Goal: Transaction & Acquisition: Book appointment/travel/reservation

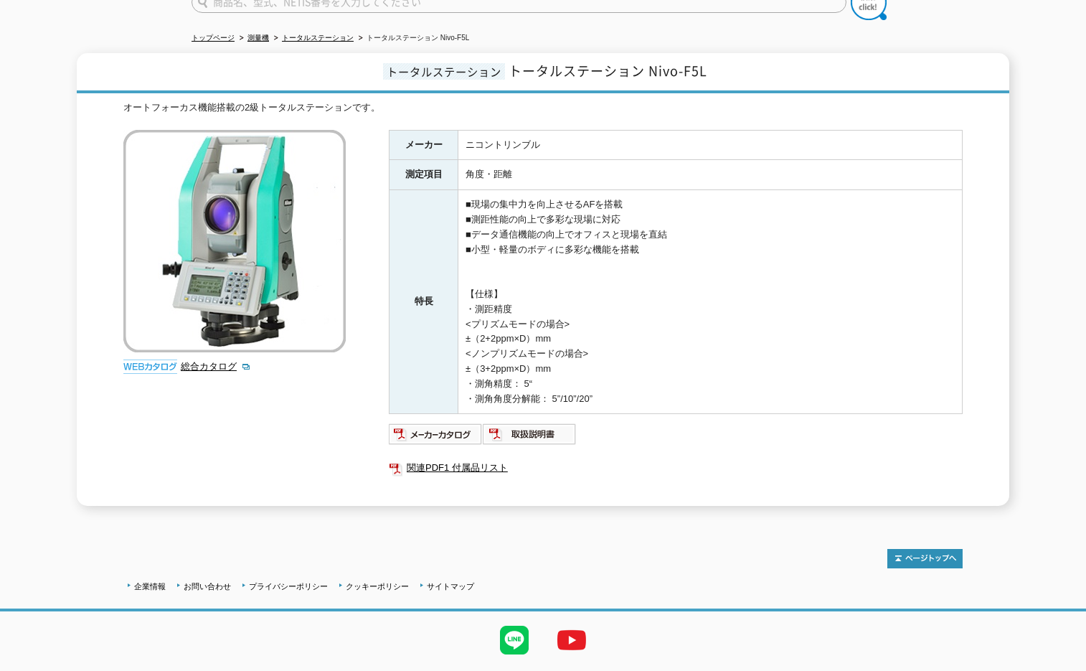
scroll to position [168, 0]
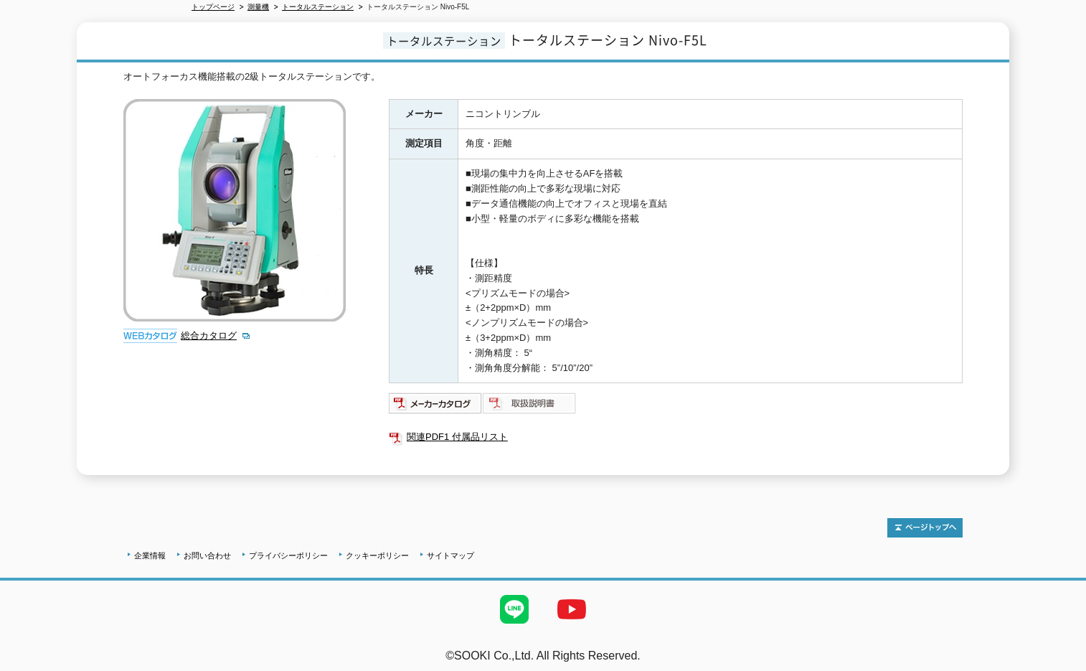
click at [536, 392] on img at bounding box center [530, 403] width 94 height 23
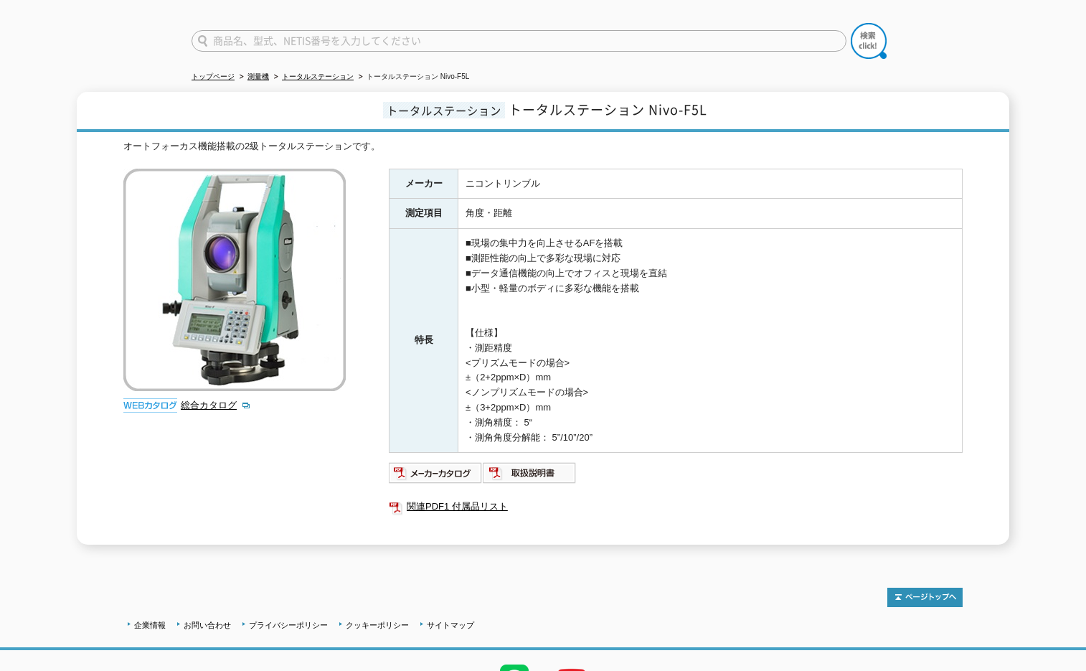
scroll to position [0, 0]
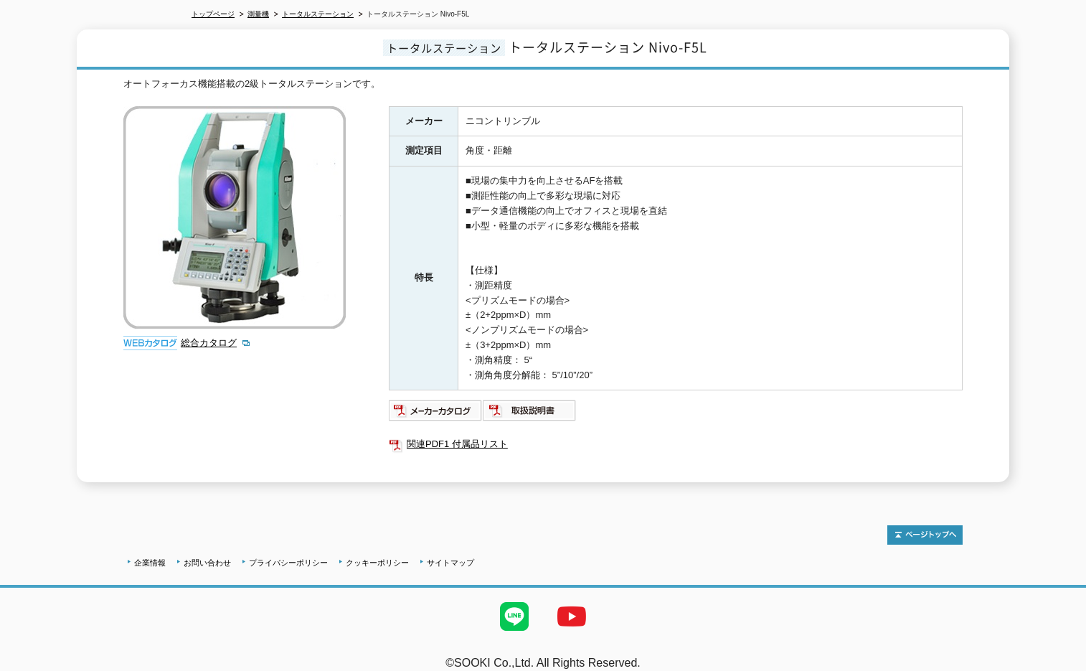
scroll to position [168, 0]
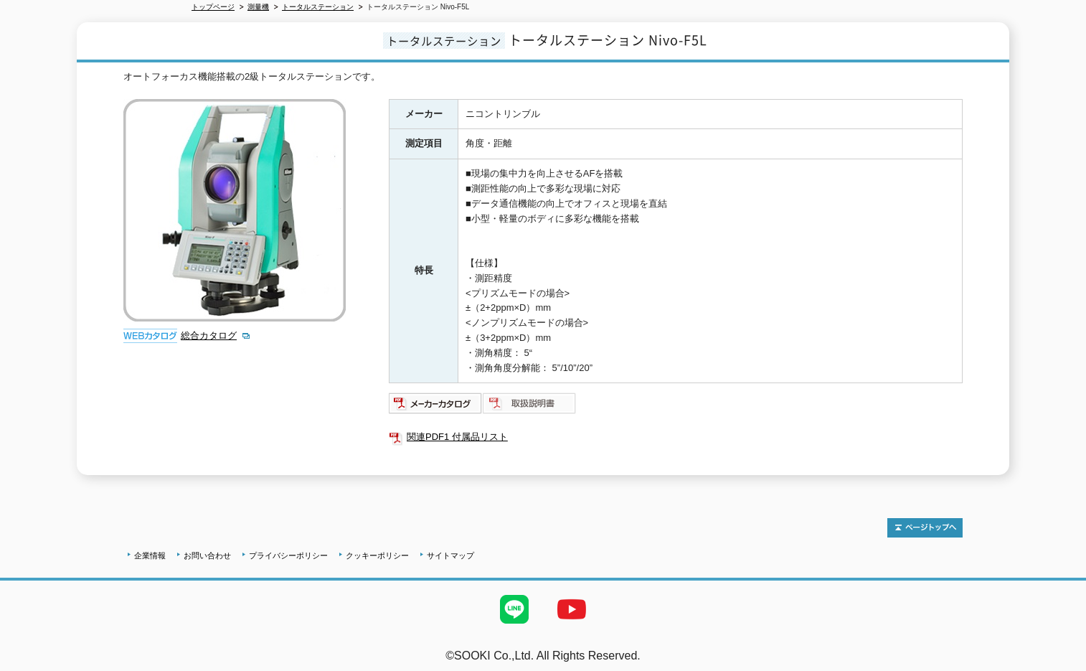
click at [552, 397] on img at bounding box center [530, 403] width 94 height 23
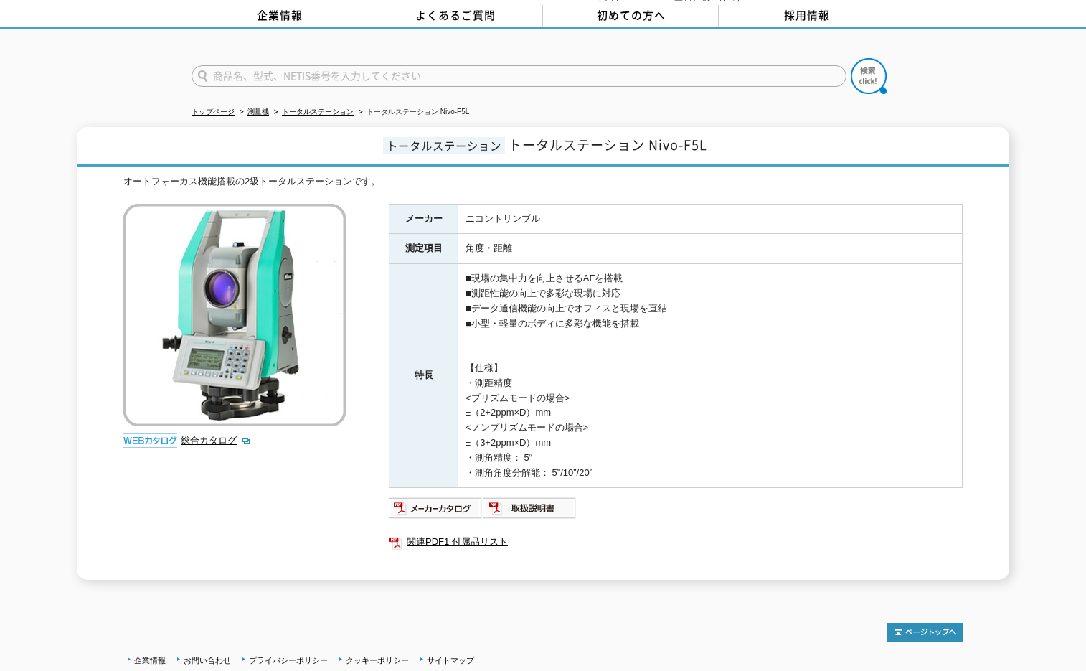
scroll to position [168, 0]
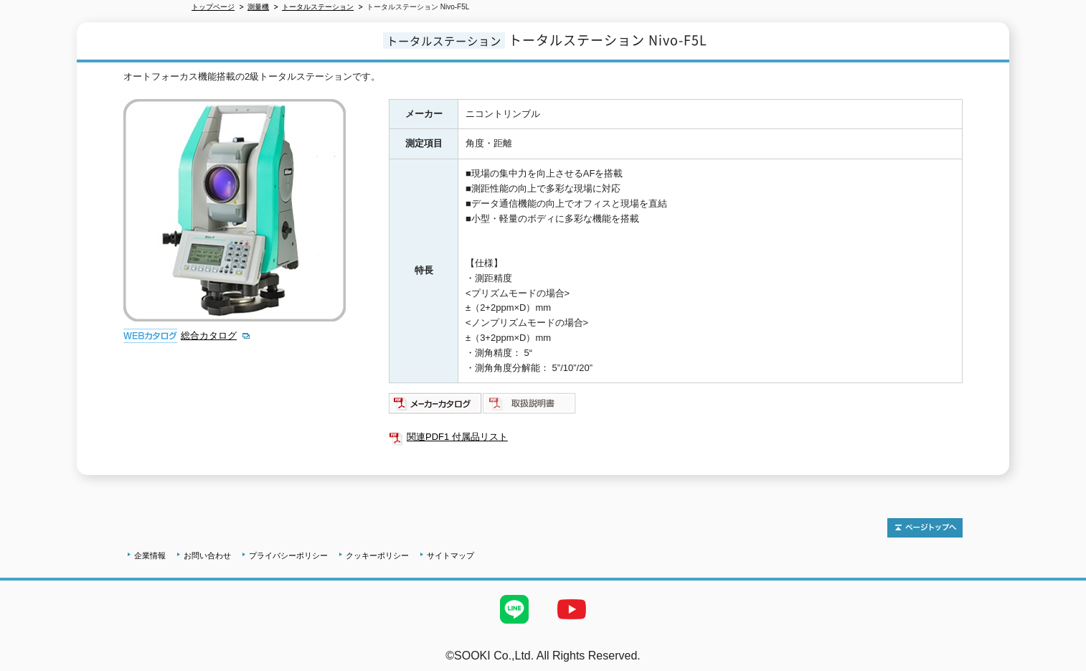
click at [534, 395] on img at bounding box center [530, 403] width 94 height 23
